Goal: Task Accomplishment & Management: Complete application form

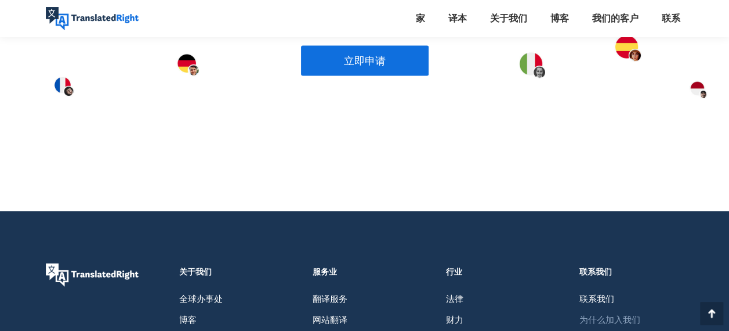
scroll to position [812, 0]
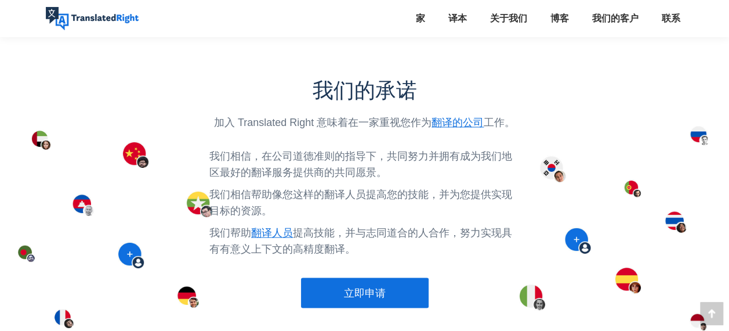
click at [367, 287] on link "立即申请" at bounding box center [365, 292] width 128 height 30
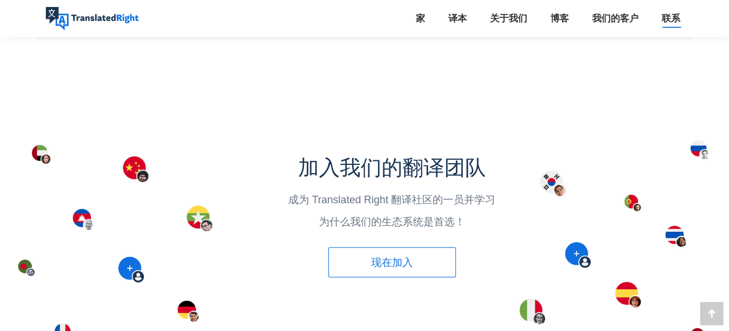
scroll to position [1508, 0]
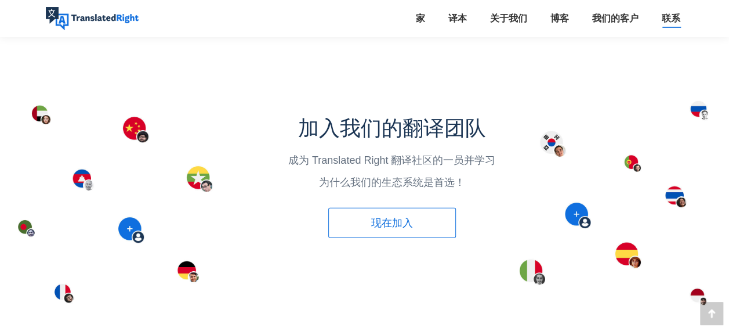
click at [401, 217] on span "现在加入" at bounding box center [392, 223] width 42 height 12
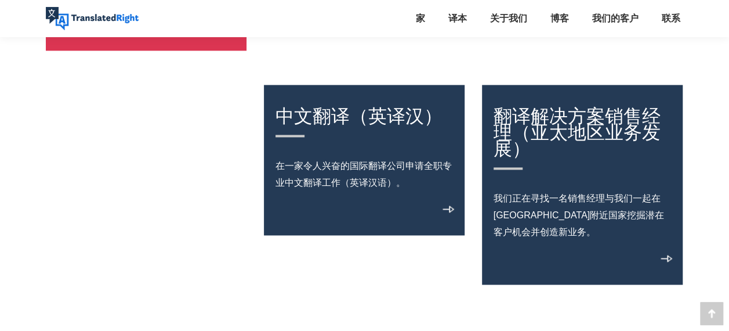
scroll to position [812, 0]
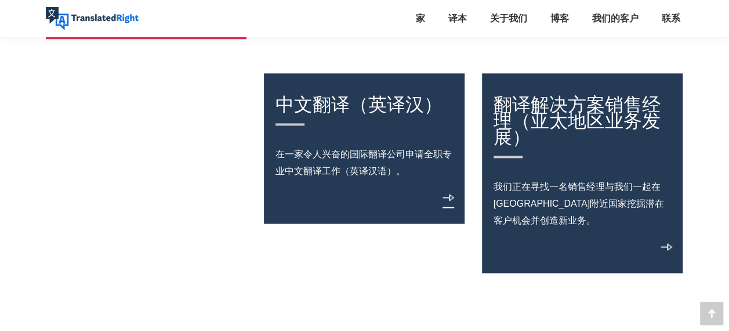
click at [447, 203] on link "View details" at bounding box center [449, 201] width 12 height 14
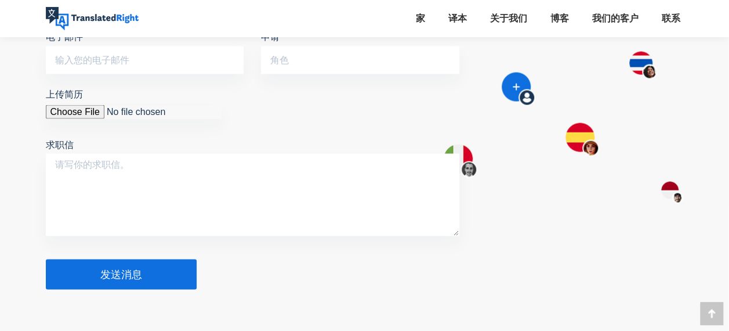
scroll to position [928, 0]
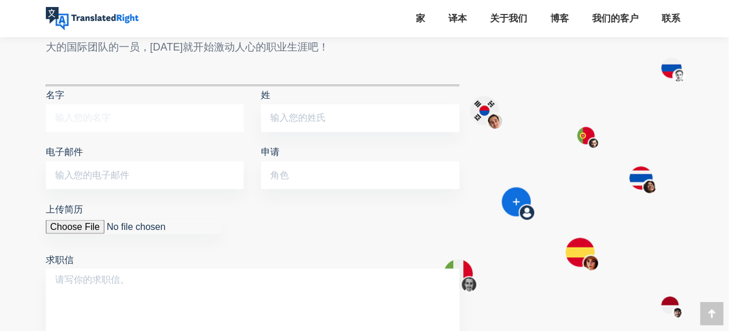
click at [91, 114] on input "名字" at bounding box center [145, 118] width 198 height 28
type input "Songsong"
type input "Peng"
type input "poundsasson@126.com"
click at [310, 171] on input "申请" at bounding box center [360, 175] width 198 height 28
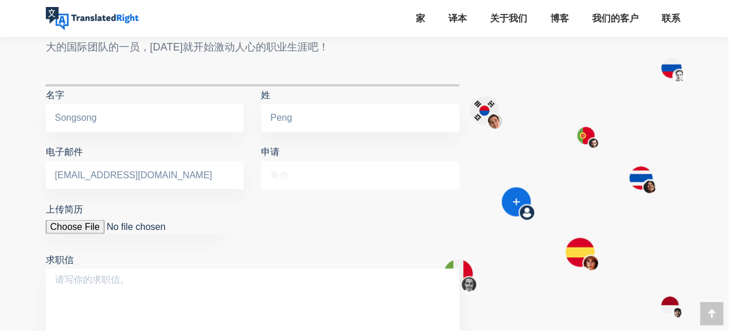
click at [331, 173] on input "申请" at bounding box center [360, 175] width 198 height 28
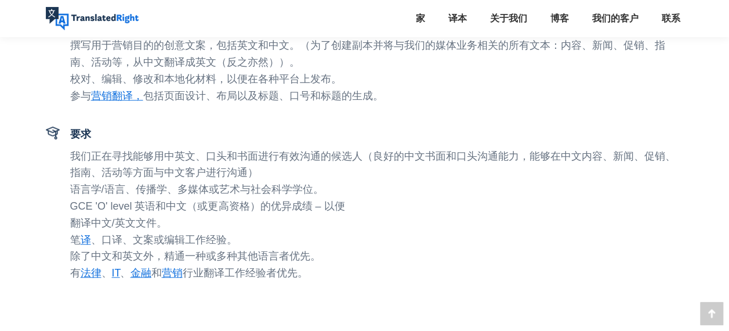
scroll to position [0, 0]
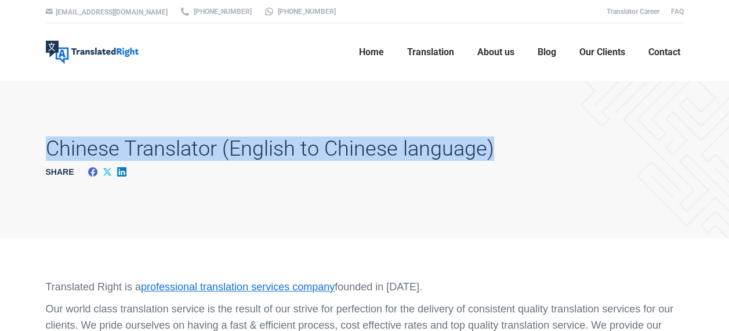
drag, startPoint x: 40, startPoint y: 151, endPoint x: 531, endPoint y: 152, distance: 490.8
click at [531, 152] on div "Chinese Translator (English to Chinese language) Share Share on Facebook Share …" at bounding box center [365, 159] width 696 height 157
drag, startPoint x: 531, startPoint y: 152, endPoint x: 454, endPoint y: 152, distance: 76.6
copy h1 "Chinese Translator (English to Chinese language)"
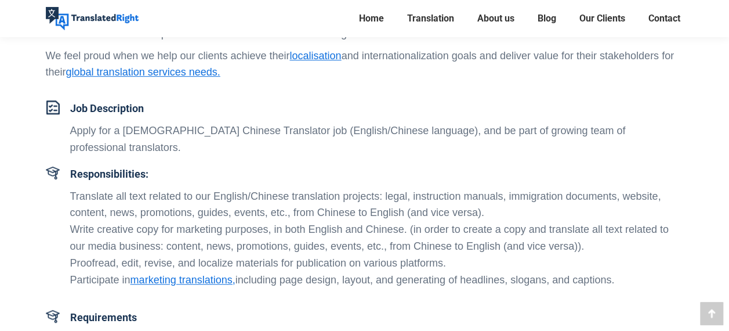
scroll to position [348, 0]
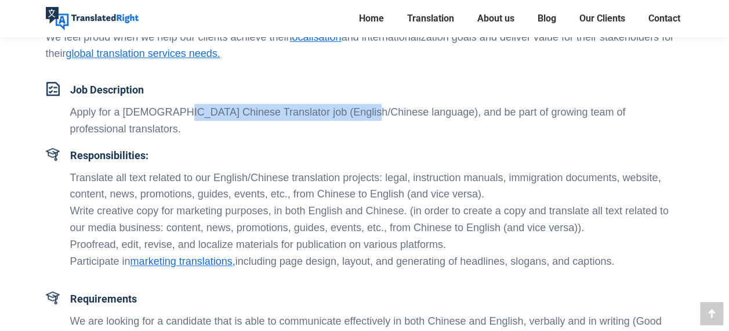
drag, startPoint x: 164, startPoint y: 113, endPoint x: 347, endPoint y: 117, distance: 182.8
click at [347, 117] on p "Apply for a [DEMOGRAPHIC_DATA] Chinese Translator job (English/Chinese language…" at bounding box center [377, 121] width 614 height 34
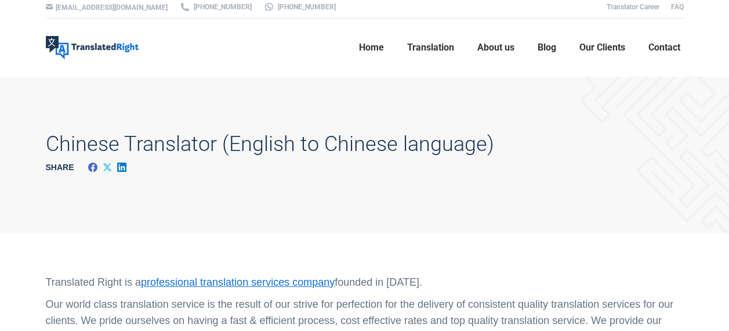
scroll to position [0, 0]
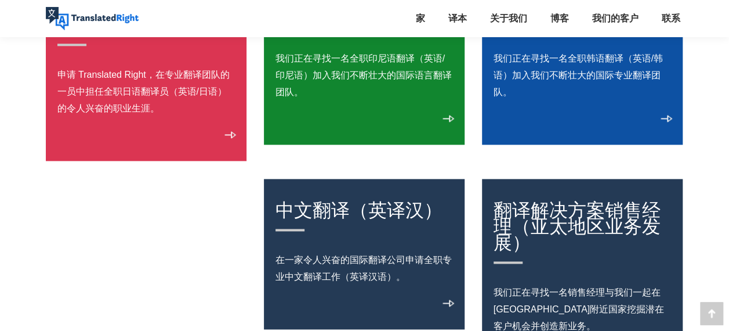
scroll to position [607, 0]
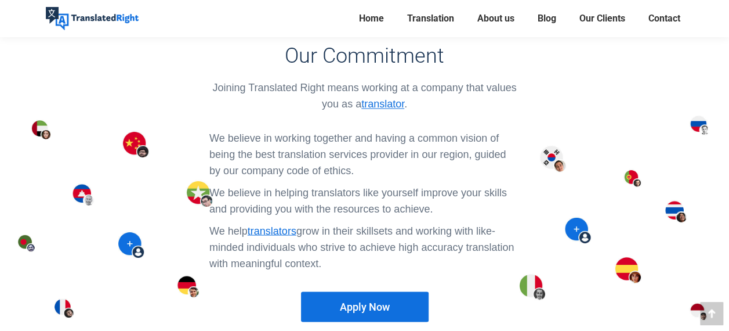
scroll to position [963, 0]
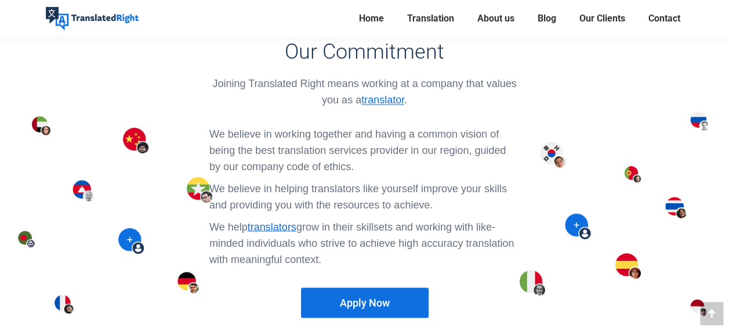
click at [361, 287] on link "Apply Now" at bounding box center [365, 302] width 128 height 30
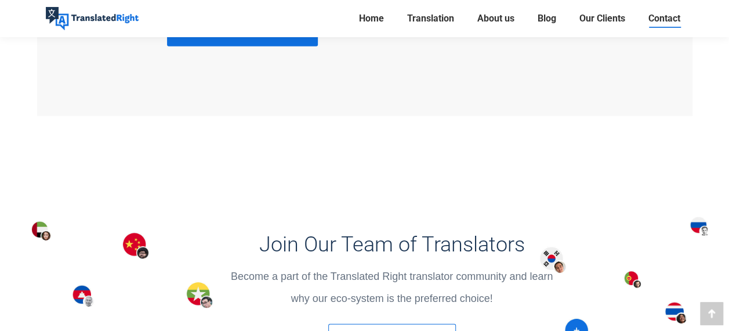
scroll to position [1624, 0]
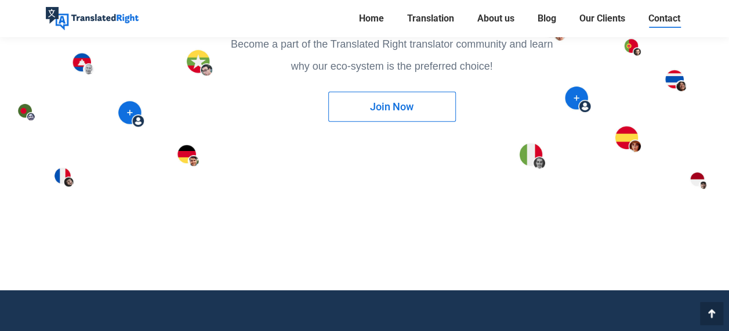
click at [399, 115] on link "Join Now" at bounding box center [392, 107] width 128 height 30
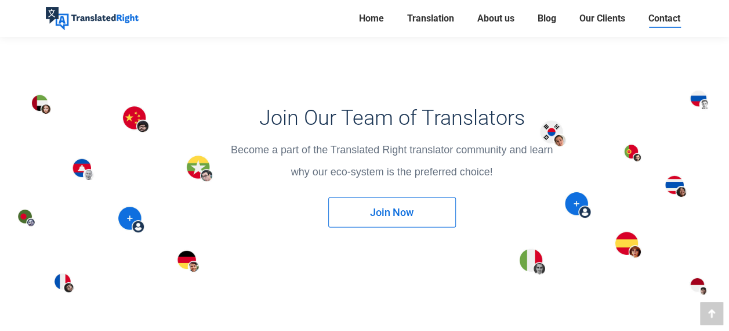
scroll to position [1508, 0]
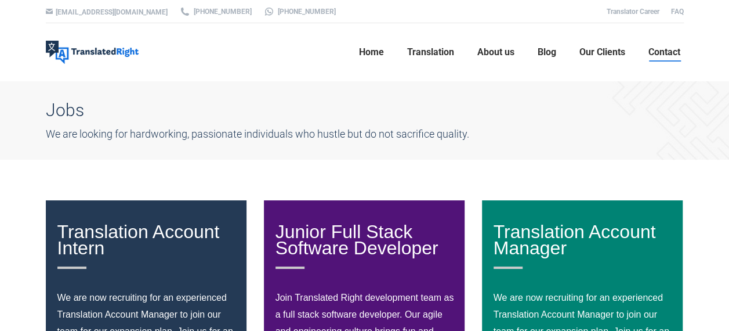
click at [664, 57] on span "Contact" at bounding box center [665, 52] width 32 height 12
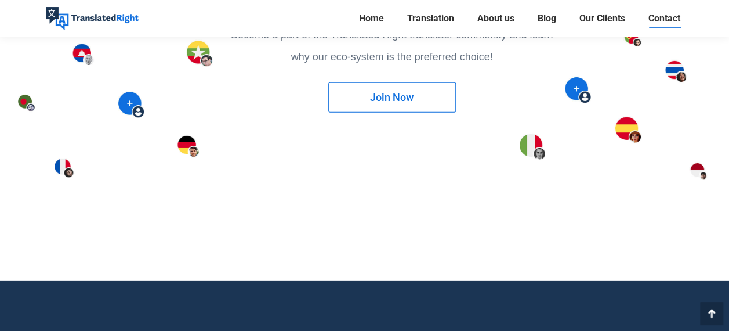
scroll to position [1624, 0]
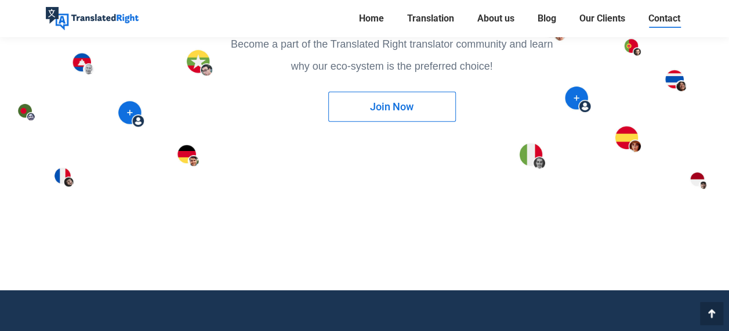
click at [395, 95] on link "Join Now" at bounding box center [392, 107] width 128 height 30
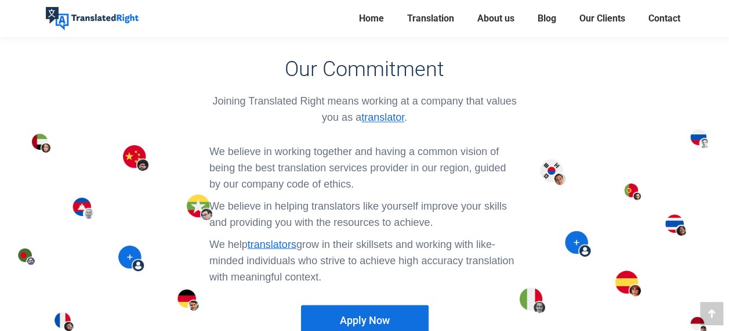
scroll to position [1044, 0]
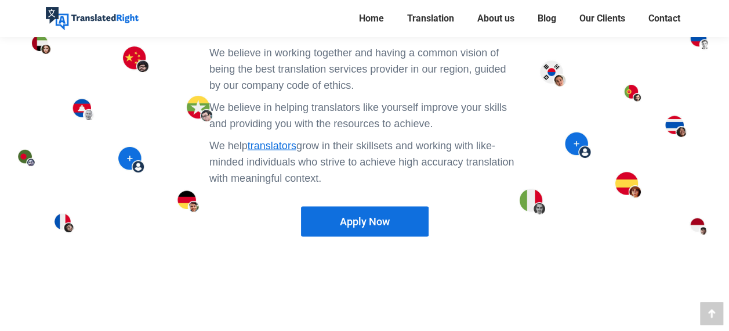
click at [384, 215] on span "Apply Now" at bounding box center [365, 221] width 50 height 12
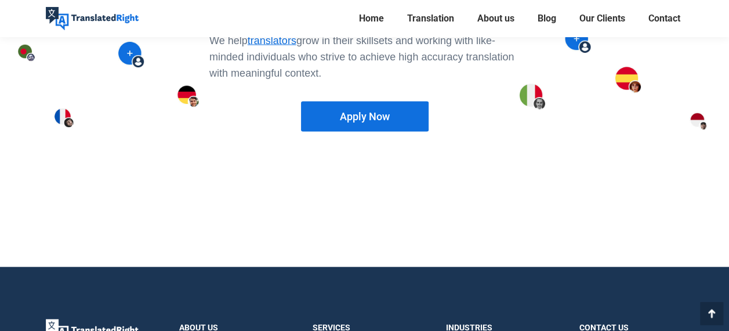
scroll to position [1160, 0]
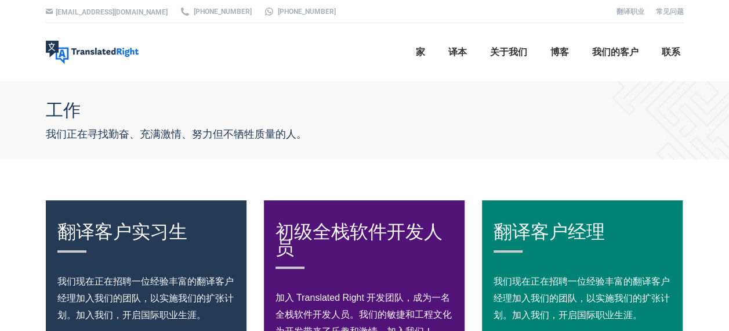
click at [619, 97] on div "工作 我们正在寻找勤奋、充满激情、努力但不牺牲质量的人。" at bounding box center [365, 120] width 696 height 78
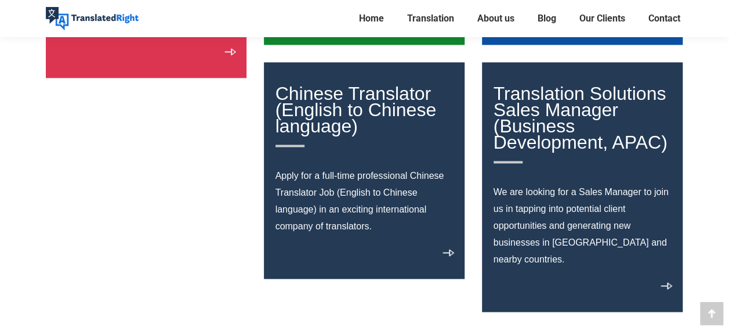
scroll to position [812, 0]
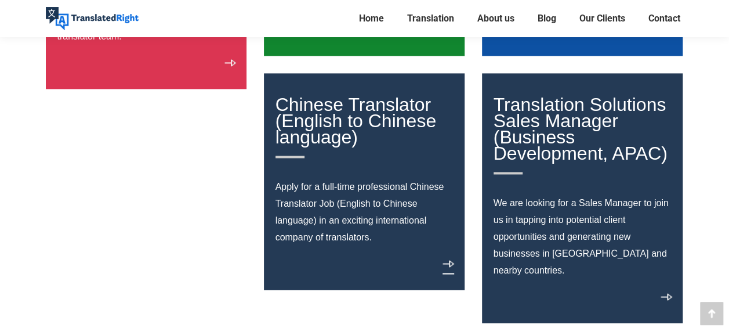
click at [452, 269] on link "View details" at bounding box center [449, 267] width 12 height 14
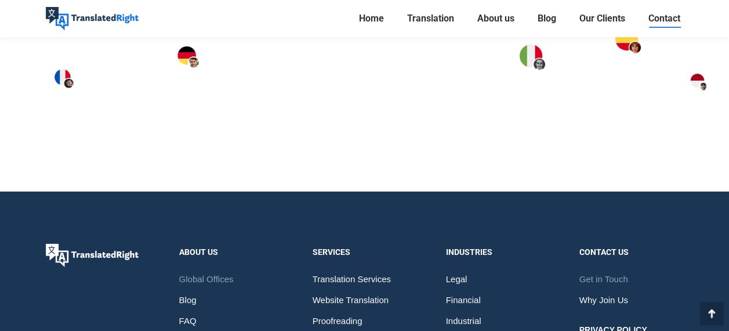
scroll to position [1857, 0]
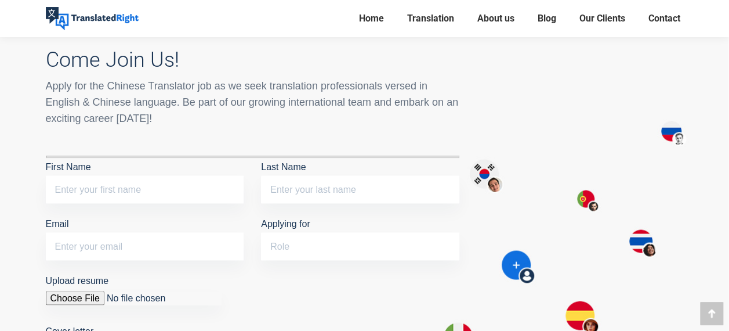
scroll to position [928, 0]
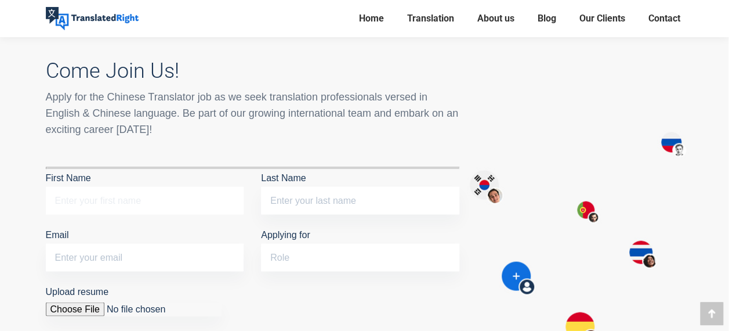
click at [154, 186] on input "First Name" at bounding box center [145, 200] width 198 height 28
click at [334, 120] on div "Apply for the Chinese Translator job as we seek translation professionals verse…" at bounding box center [253, 113] width 414 height 49
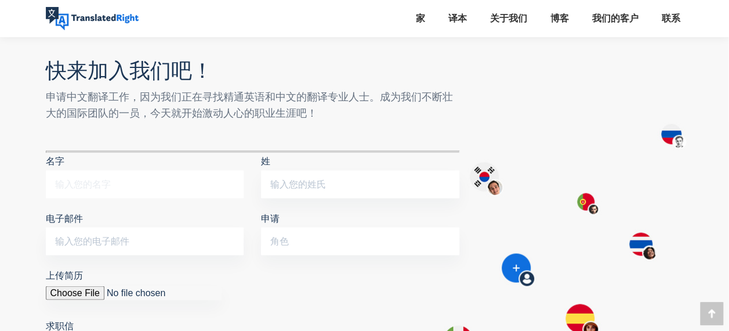
click at [131, 170] on input "名字" at bounding box center [145, 184] width 198 height 28
type input "Songsong"
type input "Peng"
type input "[EMAIL_ADDRESS][DOMAIN_NAME]"
click at [326, 229] on input "申请" at bounding box center [360, 241] width 198 height 28
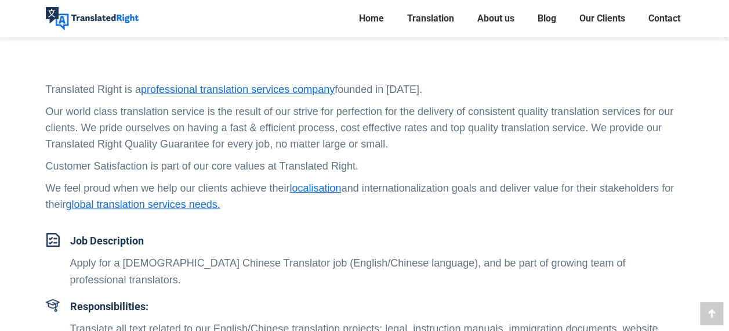
scroll to position [0, 0]
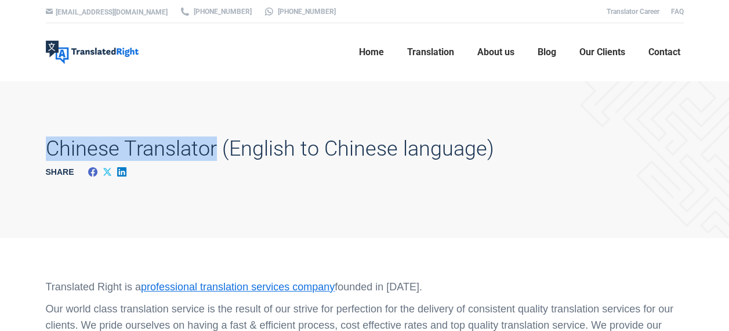
drag, startPoint x: 50, startPoint y: 147, endPoint x: 215, endPoint y: 154, distance: 164.9
click at [215, 154] on h1 "Chinese Translator (English to Chinese language)" at bounding box center [270, 148] width 448 height 24
copy h1 "Chinese Translator"
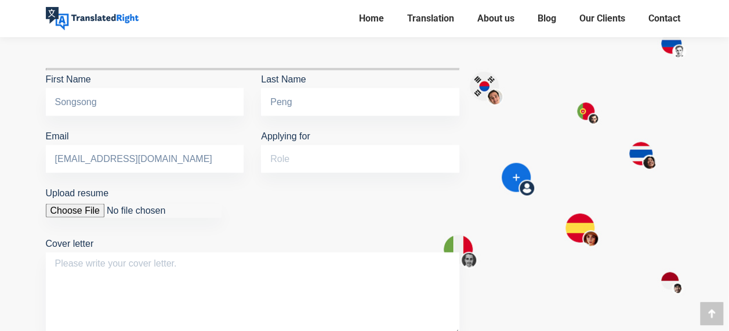
scroll to position [1044, 0]
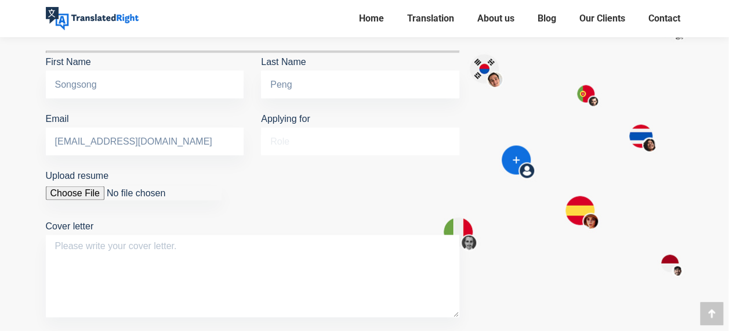
drag, startPoint x: 295, startPoint y: 132, endPoint x: 306, endPoint y: 137, distance: 12.5
click at [295, 132] on input "Applying for" at bounding box center [360, 141] width 198 height 28
click at [324, 141] on p "Applying for" at bounding box center [360, 135] width 198 height 51
drag, startPoint x: 330, startPoint y: 123, endPoint x: 335, endPoint y: 122, distance: 5.8
click at [330, 127] on input "Applying for" at bounding box center [360, 141] width 198 height 28
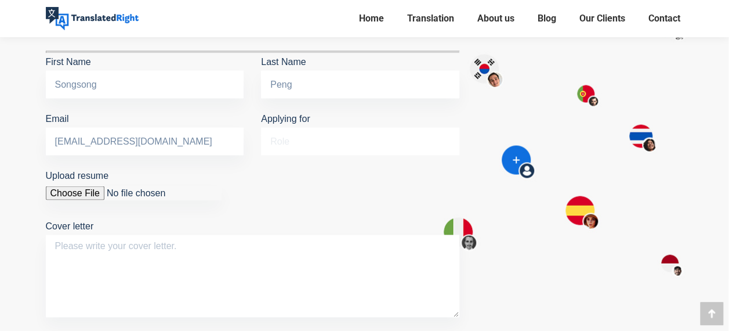
click at [343, 127] on input "Applying for" at bounding box center [360, 141] width 198 height 28
type input "F"
paste input "Chinese Translator"
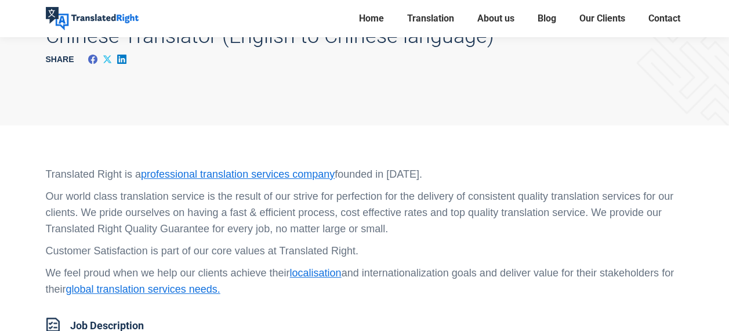
scroll to position [0, 0]
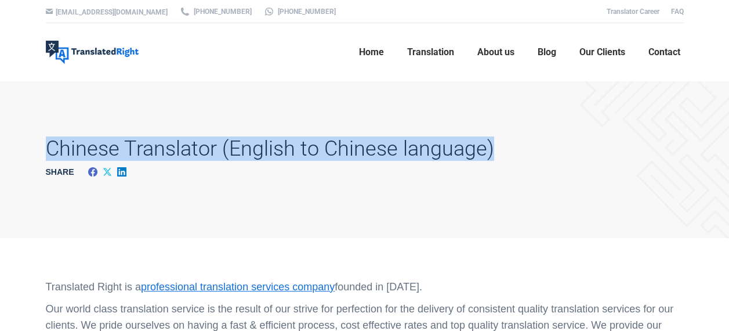
drag, startPoint x: 35, startPoint y: 142, endPoint x: 526, endPoint y: 144, distance: 490.8
click at [526, 144] on div "Chinese Translator (English to Chinese language) Share Share on Facebook Share …" at bounding box center [365, 159] width 696 height 157
drag, startPoint x: 526, startPoint y: 144, endPoint x: 462, endPoint y: 147, distance: 63.3
copy h1 "Chinese Translator (English to Chinese language)"
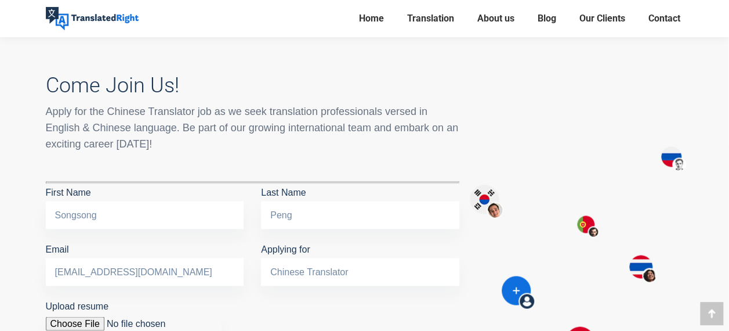
scroll to position [928, 0]
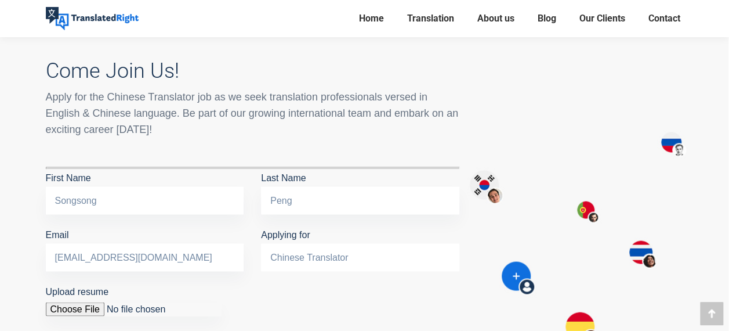
drag, startPoint x: 379, startPoint y: 237, endPoint x: 161, endPoint y: 237, distance: 217.6
click at [161, 237] on div "First Name Songsong Last Name Peng Email poundsasson@126.com Applying for Chine…" at bounding box center [252, 226] width 431 height 114
paste input "(English to Chinese language)"
drag, startPoint x: 313, startPoint y: 238, endPoint x: 157, endPoint y: 238, distance: 156.6
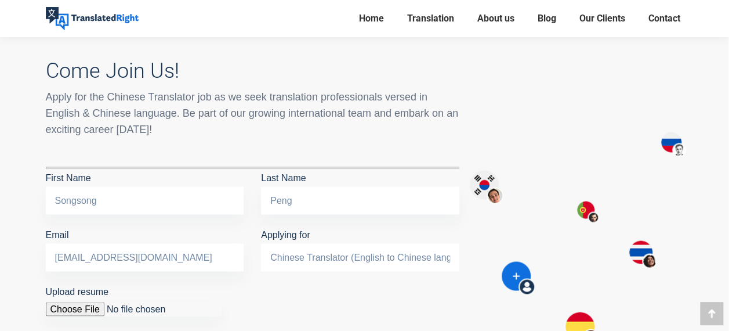
click at [157, 238] on div "First Name Songsong Last Name Peng Email poundsasson@126.com Applying for Chine…" at bounding box center [252, 226] width 431 height 114
type input "Chinese Translator (English to Chinese language)"
click at [88, 302] on input "Upload resume" at bounding box center [134, 309] width 176 height 14
type input "C:\fakepath\English Chinese Freelance Translator [PERSON_NAME] + supporting doc…"
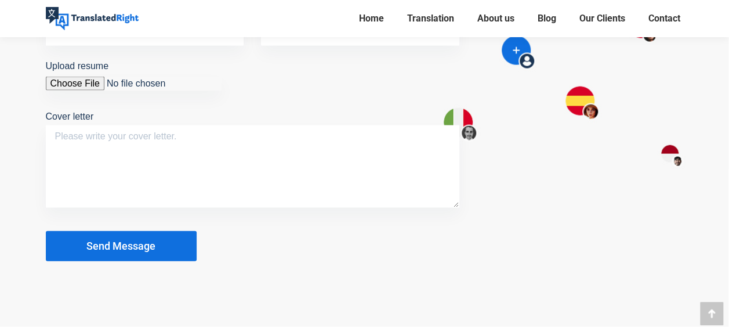
scroll to position [1160, 0]
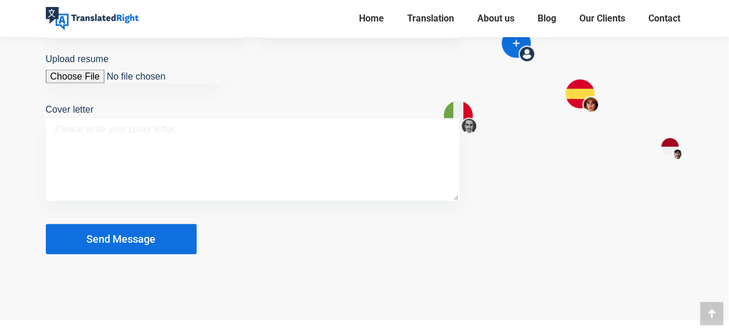
click at [137, 133] on textarea "Cover letter" at bounding box center [253, 159] width 414 height 82
paste textarea "[URL][DOMAIN_NAME]"
click at [124, 138] on textarea "[URL][DOMAIN_NAME]" at bounding box center [253, 159] width 414 height 82
click at [321, 118] on textarea "[URL][DOMAIN_NAME]" at bounding box center [253, 159] width 414 height 82
paste textarea "Hi my name is [PERSON_NAME] ([PERSON_NAME]) , Chinese name 彭嵩嵩. I am a member o…"
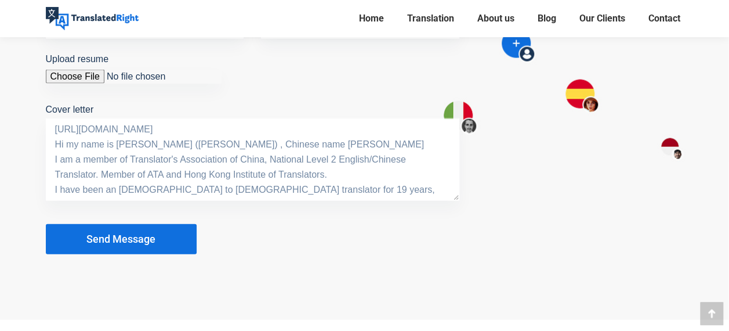
scroll to position [115, 0]
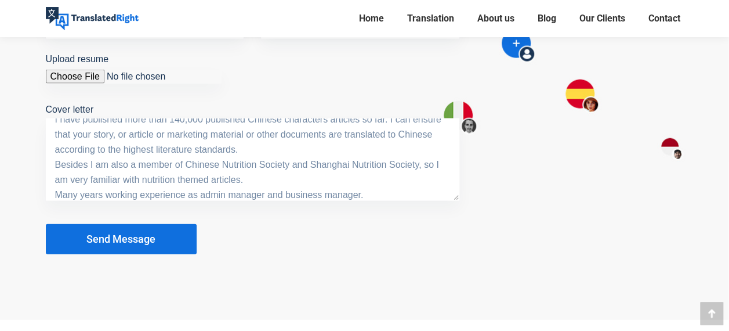
type textarea "[URL][DOMAIN_NAME] Hi my name is [PERSON_NAME] ([PERSON_NAME]) , Chinese name […"
drag, startPoint x: 154, startPoint y: 227, endPoint x: 220, endPoint y: 237, distance: 66.8
click at [154, 227] on button "Send Message" at bounding box center [121, 239] width 151 height 30
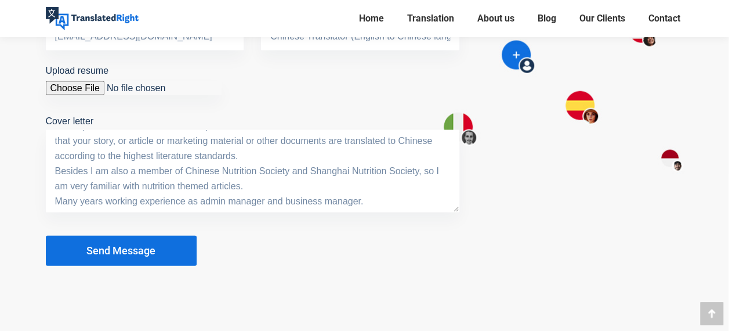
scroll to position [1160, 0]
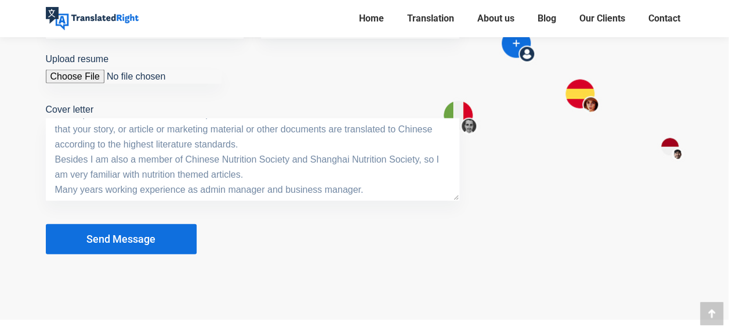
click at [151, 233] on span "Send Message" at bounding box center [120, 239] width 69 height 12
click at [137, 233] on span "Send Message" at bounding box center [120, 239] width 69 height 12
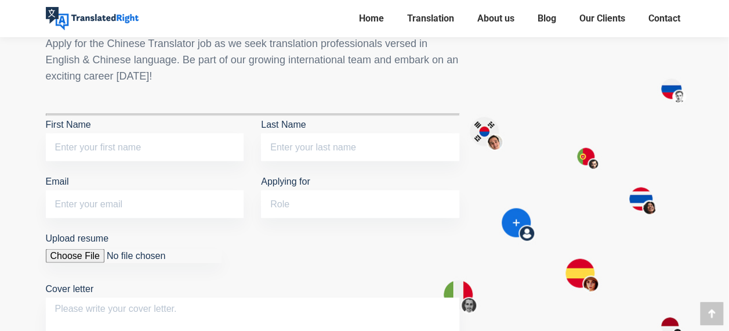
scroll to position [928, 0]
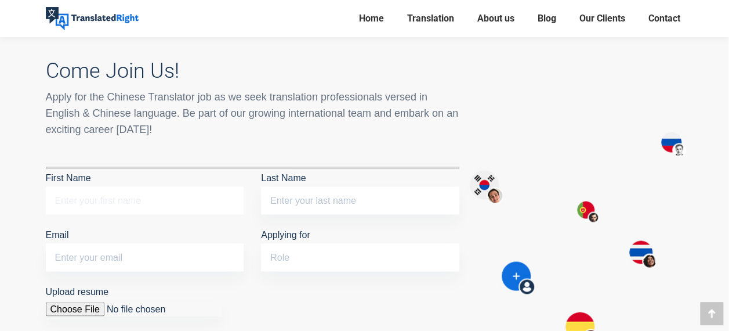
click at [113, 186] on input "First Name" at bounding box center [145, 200] width 198 height 28
type input "Songsong"
type input "Peng"
type input "[EMAIL_ADDRESS][DOMAIN_NAME]"
click at [330, 243] on input "Applying for" at bounding box center [360, 257] width 198 height 28
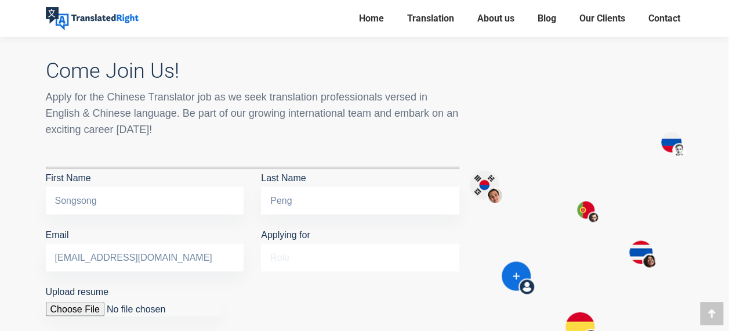
type input "Chinese Translator (English to Chinese language)"
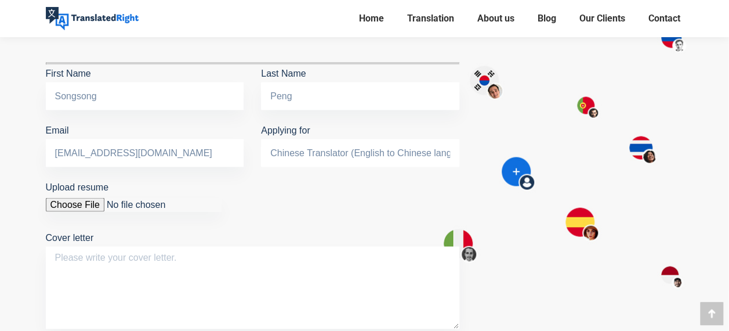
scroll to position [1044, 0]
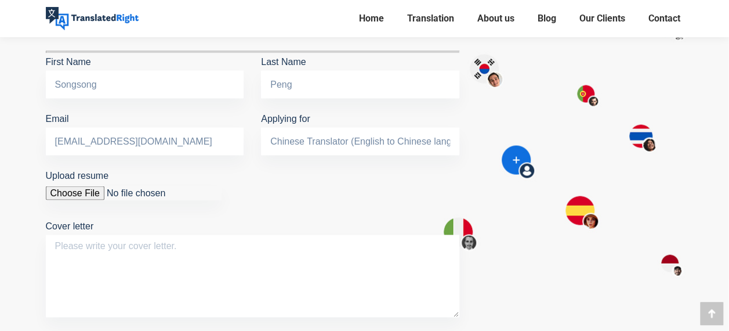
click at [75, 186] on input "Upload resume" at bounding box center [134, 193] width 176 height 14
type input "C:\fakepath\English Chinese Freelance Translator [PERSON_NAME] + supporting doc…"
click at [191, 254] on textarea "Cover letter" at bounding box center [253, 275] width 414 height 82
paste textarea "Hi my name is [PERSON_NAME] ([PERSON_NAME]) , Chinese name 彭嵩嵩. I am a member o…"
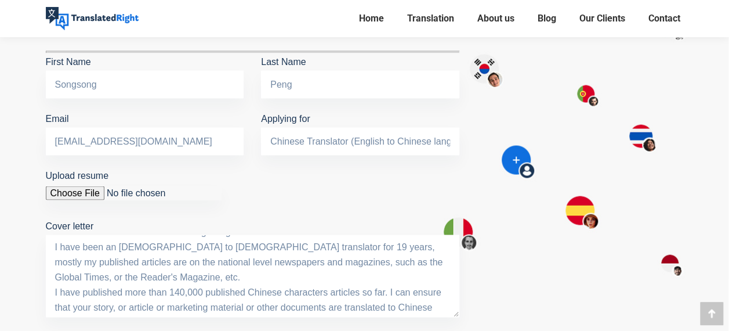
scroll to position [0, 0]
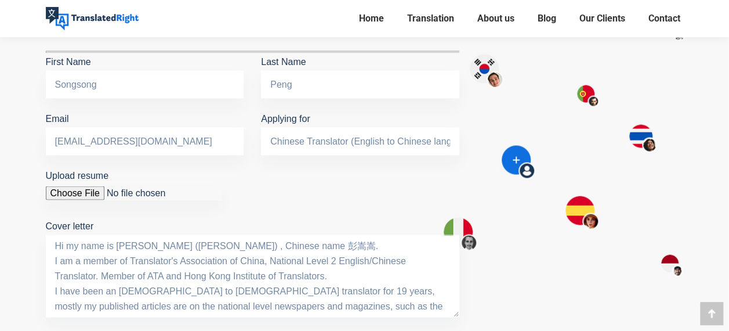
drag, startPoint x: 73, startPoint y: 233, endPoint x: 1, endPoint y: 194, distance: 82.0
click at [1, 194] on div "Come Join Us! Apply for the Chinese Translator job as we seek translation profe…" at bounding box center [364, 146] width 729 height 580
drag, startPoint x: 1, startPoint y: 194, endPoint x: 78, endPoint y: 244, distance: 91.6
click at [77, 244] on textarea "Hi my name is [PERSON_NAME] ([PERSON_NAME]) , Chinese name 彭嵩嵩. I am a member o…" at bounding box center [253, 275] width 414 height 82
click at [54, 234] on textarea "Hi my name is [PERSON_NAME] ([PERSON_NAME]) , Chinese name 彭嵩嵩. I am a member o…" at bounding box center [253, 275] width 414 height 82
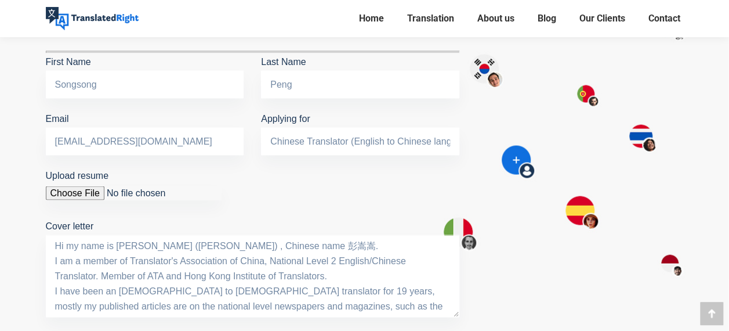
paste textarea "[URL][DOMAIN_NAME]"
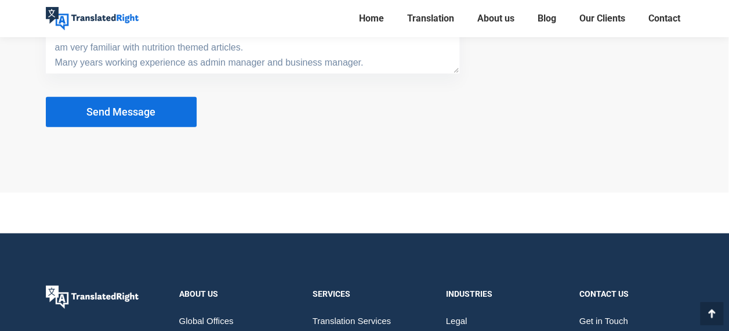
scroll to position [1276, 0]
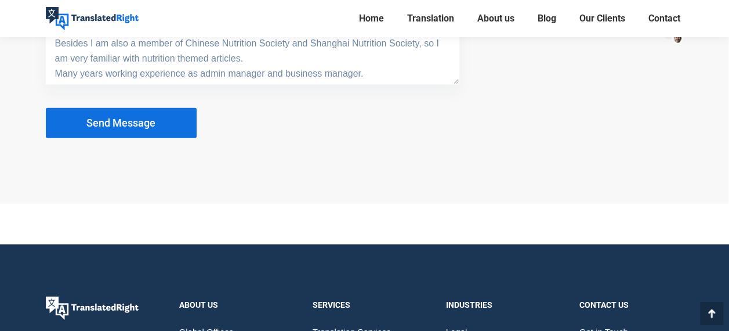
type textarea "[URL][DOMAIN_NAME] Hi my name is [PERSON_NAME] ([PERSON_NAME]) , Chinese name […"
click at [141, 117] on span "Send Message" at bounding box center [120, 123] width 69 height 12
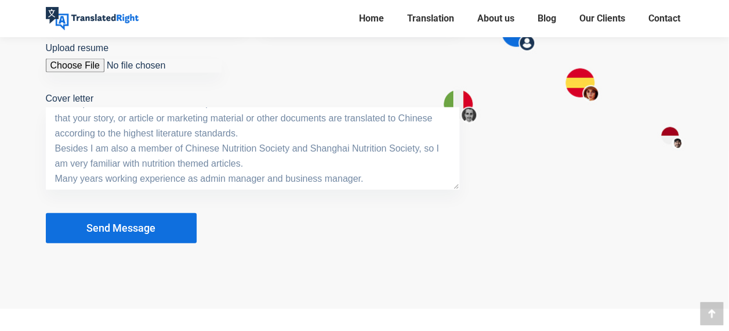
scroll to position [1160, 0]
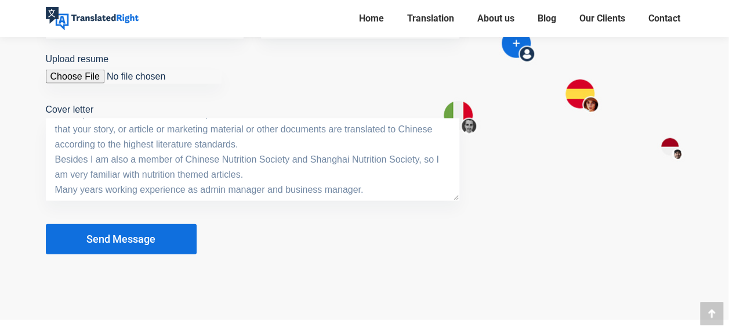
click at [132, 233] on span "Send Message" at bounding box center [120, 239] width 69 height 12
